Goal: Check status: Check status

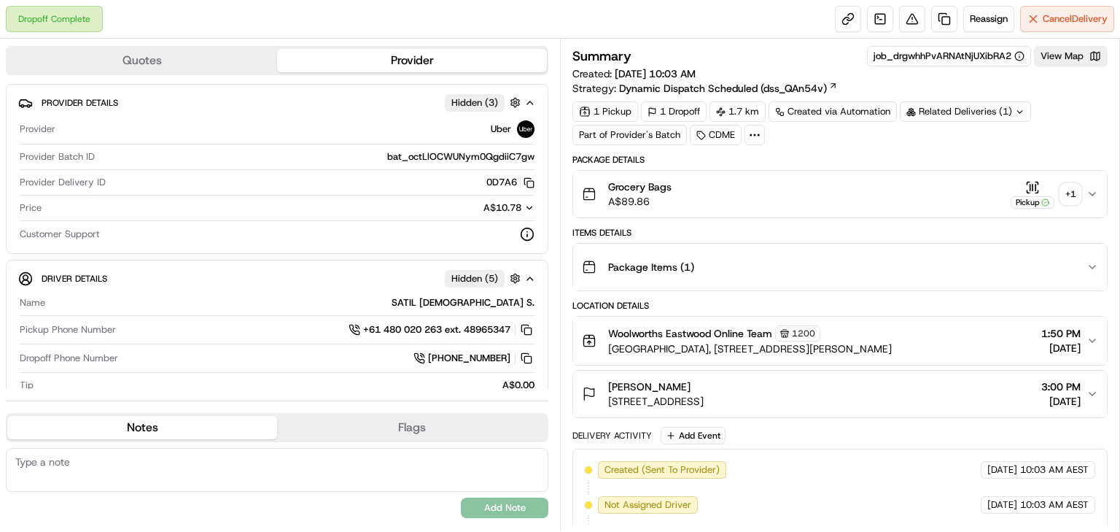
click at [1071, 192] on div "+ 1" at bounding box center [1070, 194] width 20 height 20
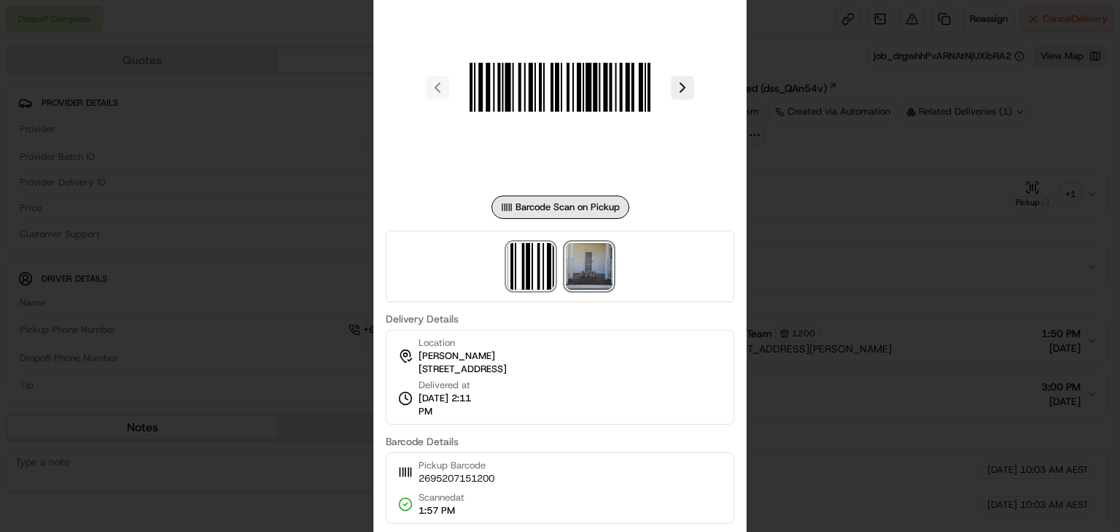
click at [596, 263] on img at bounding box center [589, 266] width 47 height 47
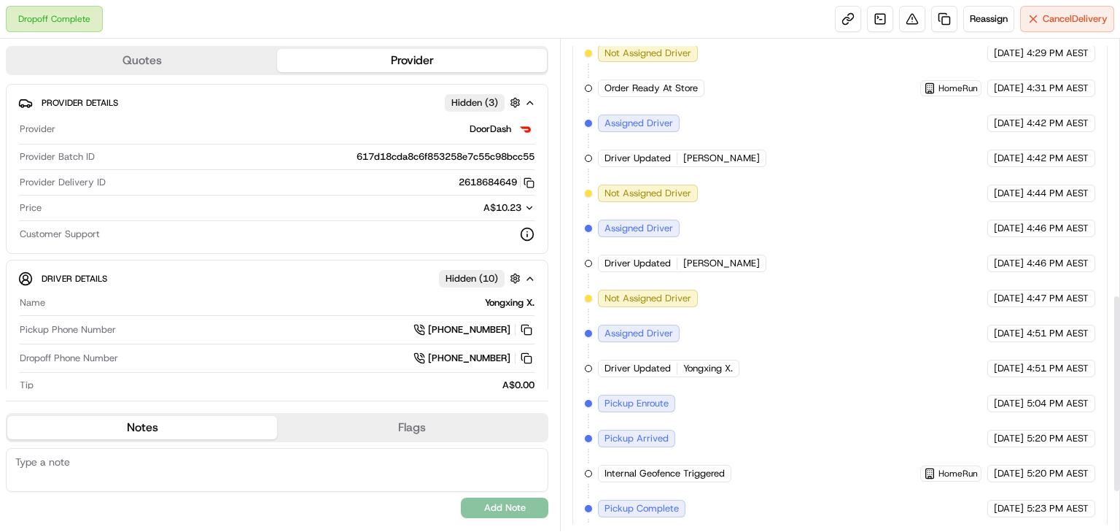
scroll to position [642, 0]
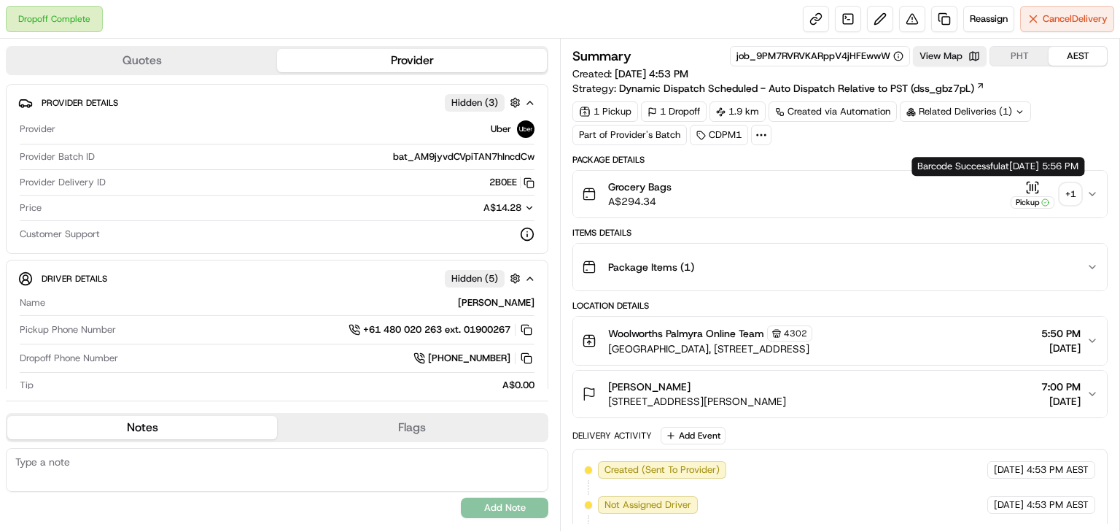
click at [1067, 197] on div "+ 1" at bounding box center [1070, 194] width 20 height 20
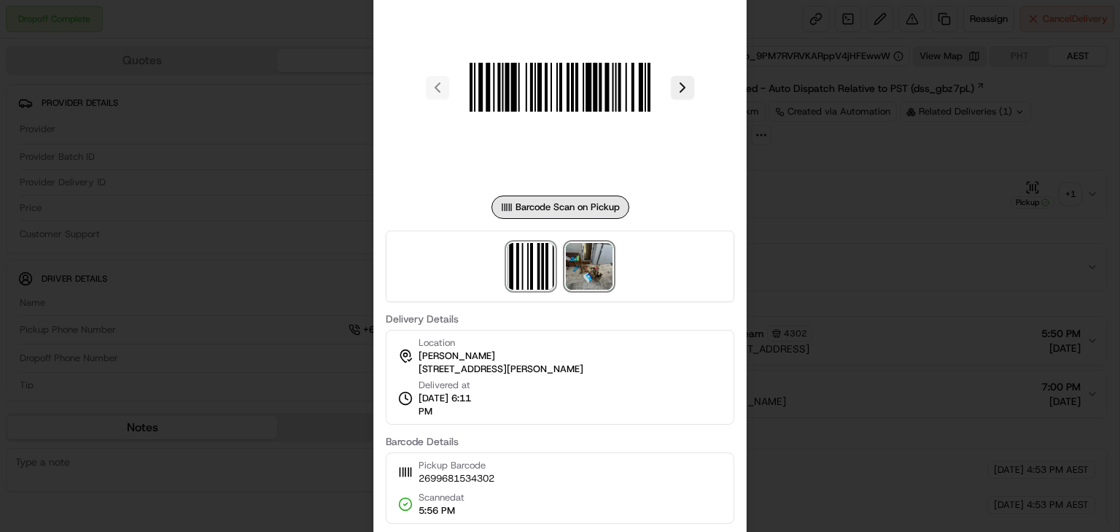
click at [591, 262] on img at bounding box center [589, 266] width 47 height 47
